Goal: Transaction & Acquisition: Purchase product/service

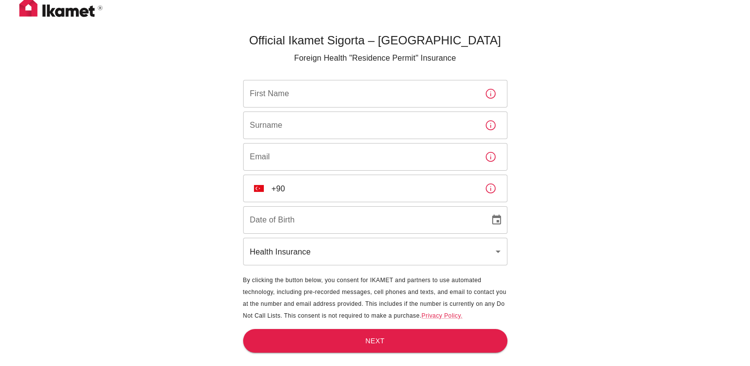
scroll to position [5, 0]
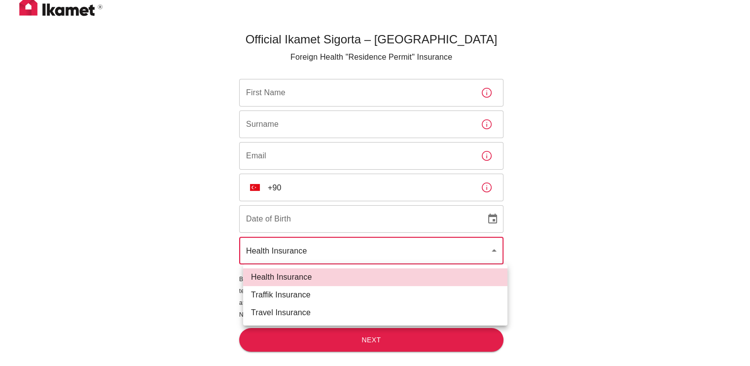
click at [300, 250] on body "Official Ikamet Sigorta – [DEMOGRAPHIC_DATA] Foreign Health "Residence Permit" …" at bounding box center [375, 194] width 750 height 398
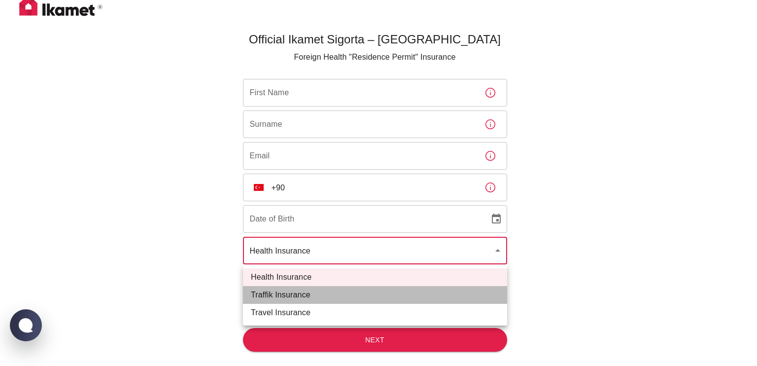
click at [295, 297] on li "Traffik Insurance" at bounding box center [375, 295] width 264 height 18
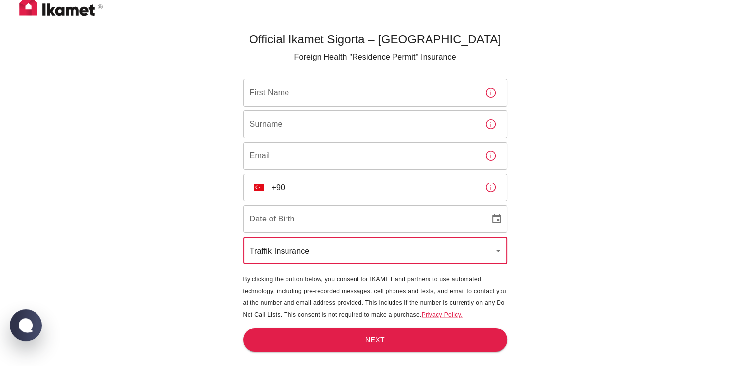
click at [320, 250] on body "Official Ikamet Sigorta – [DEMOGRAPHIC_DATA] Foreign Health "Residence Permit" …" at bounding box center [375, 194] width 750 height 398
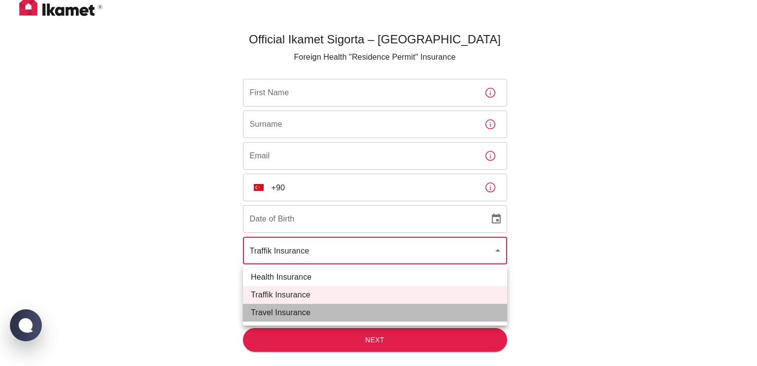
click at [304, 312] on li "Travel Insurance" at bounding box center [375, 313] width 264 height 18
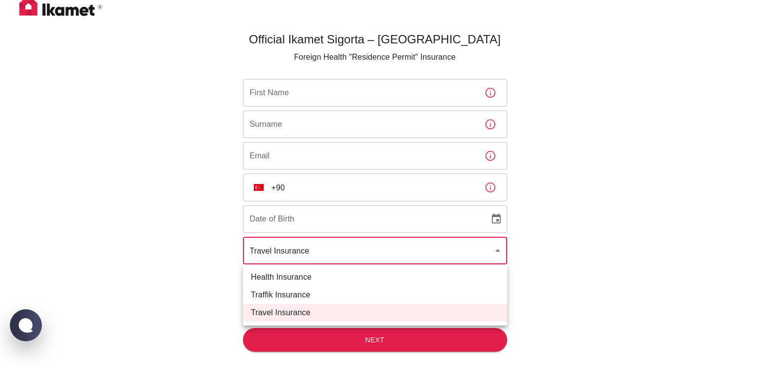
click at [329, 242] on body "Official Ikamet Sigorta – [DEMOGRAPHIC_DATA] Foreign Health "Residence Permit" …" at bounding box center [378, 194] width 757 height 398
click at [300, 275] on li "Health Insurance" at bounding box center [375, 277] width 264 height 18
type input "health"
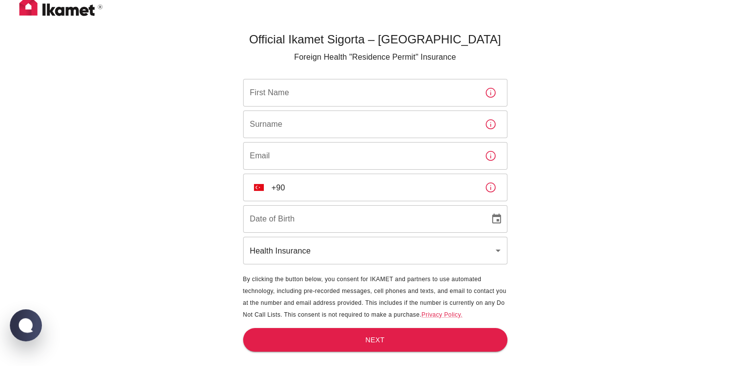
click at [202, 184] on div "Official Ikamet Sigorta – [DEMOGRAPHIC_DATA] Foreign Health "Residence Permit" …" at bounding box center [375, 194] width 750 height 398
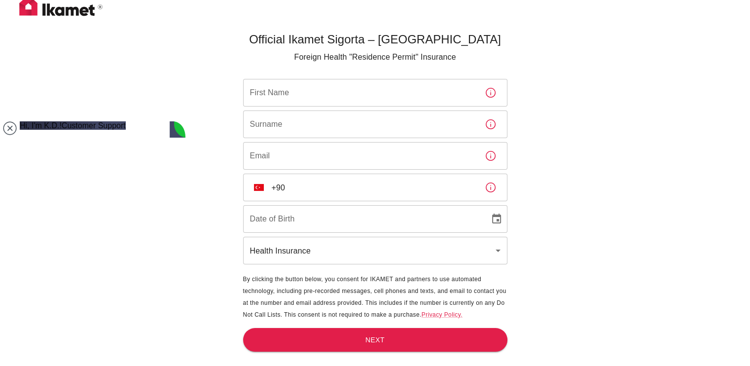
scroll to position [0, 0]
click at [567, 110] on div "Official Ikamet Sigorta – [DEMOGRAPHIC_DATA] Foreign Health "Residence Permit" …" at bounding box center [375, 194] width 750 height 398
